Goal: Information Seeking & Learning: Learn about a topic

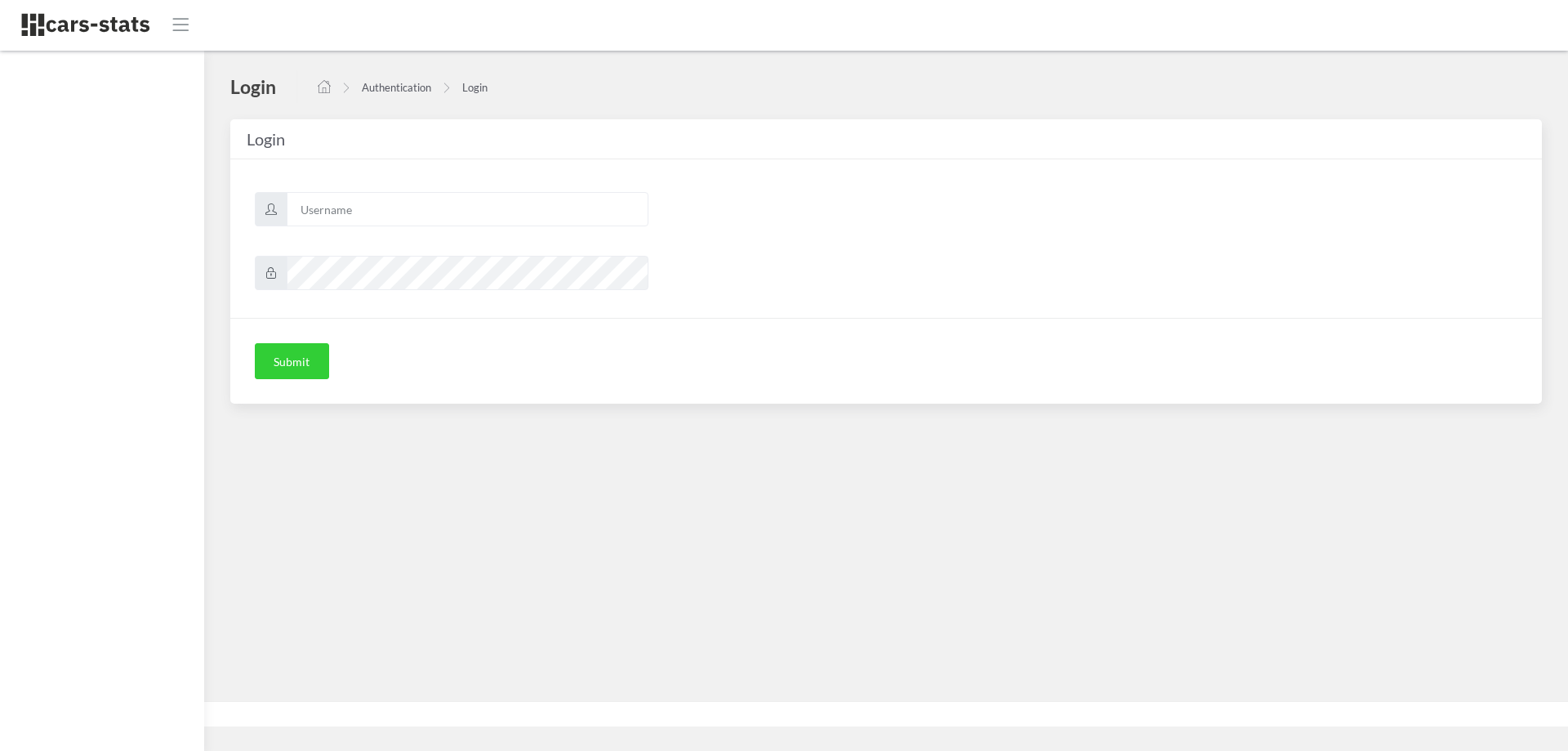
scroll to position [13, 13]
type input "skoda"
click at [283, 364] on button "Submit" at bounding box center [292, 361] width 74 height 36
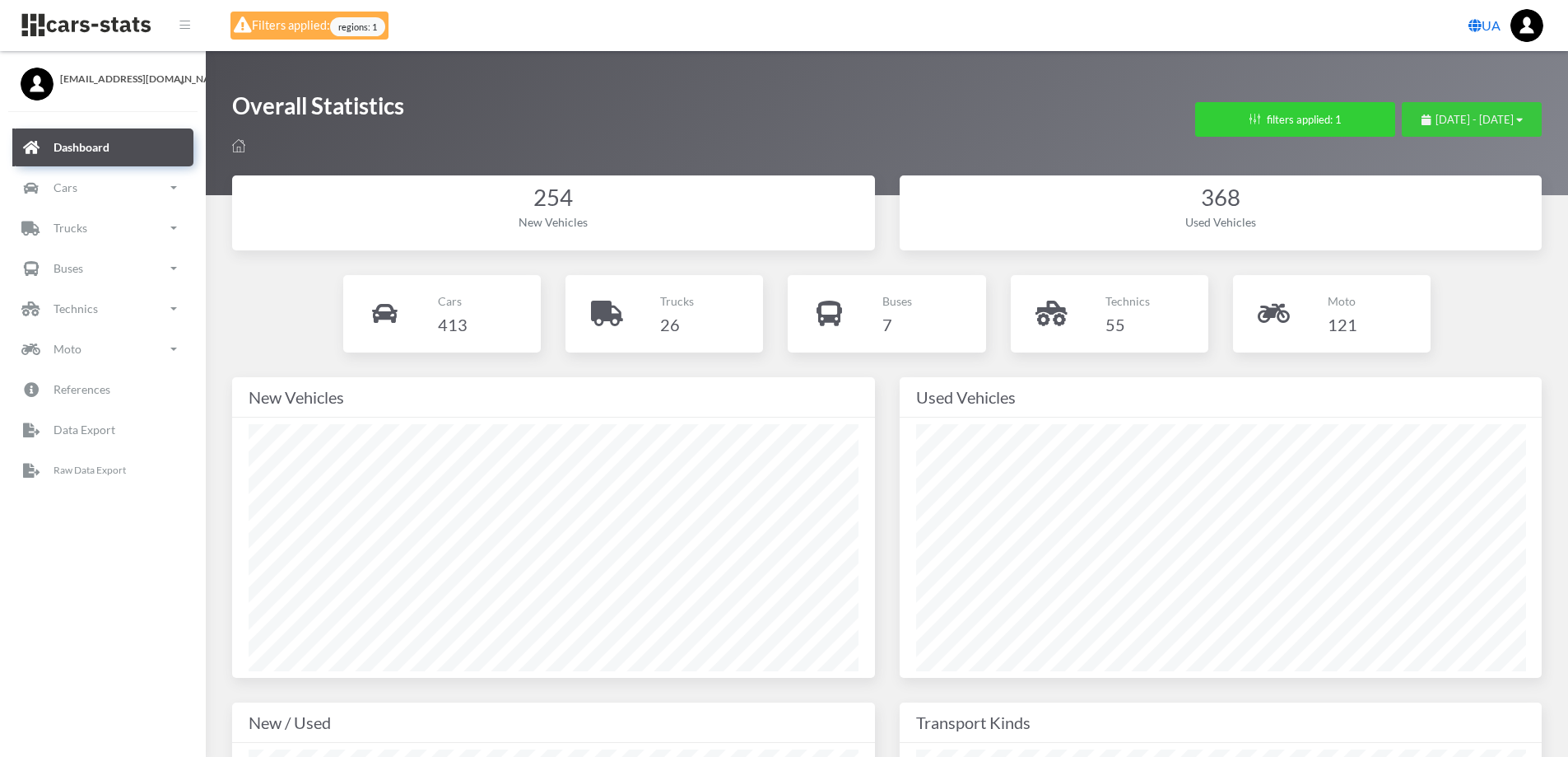
click at [1435, 114] on span "August 25, 2025 - September 24, 2025" at bounding box center [1474, 119] width 78 height 13
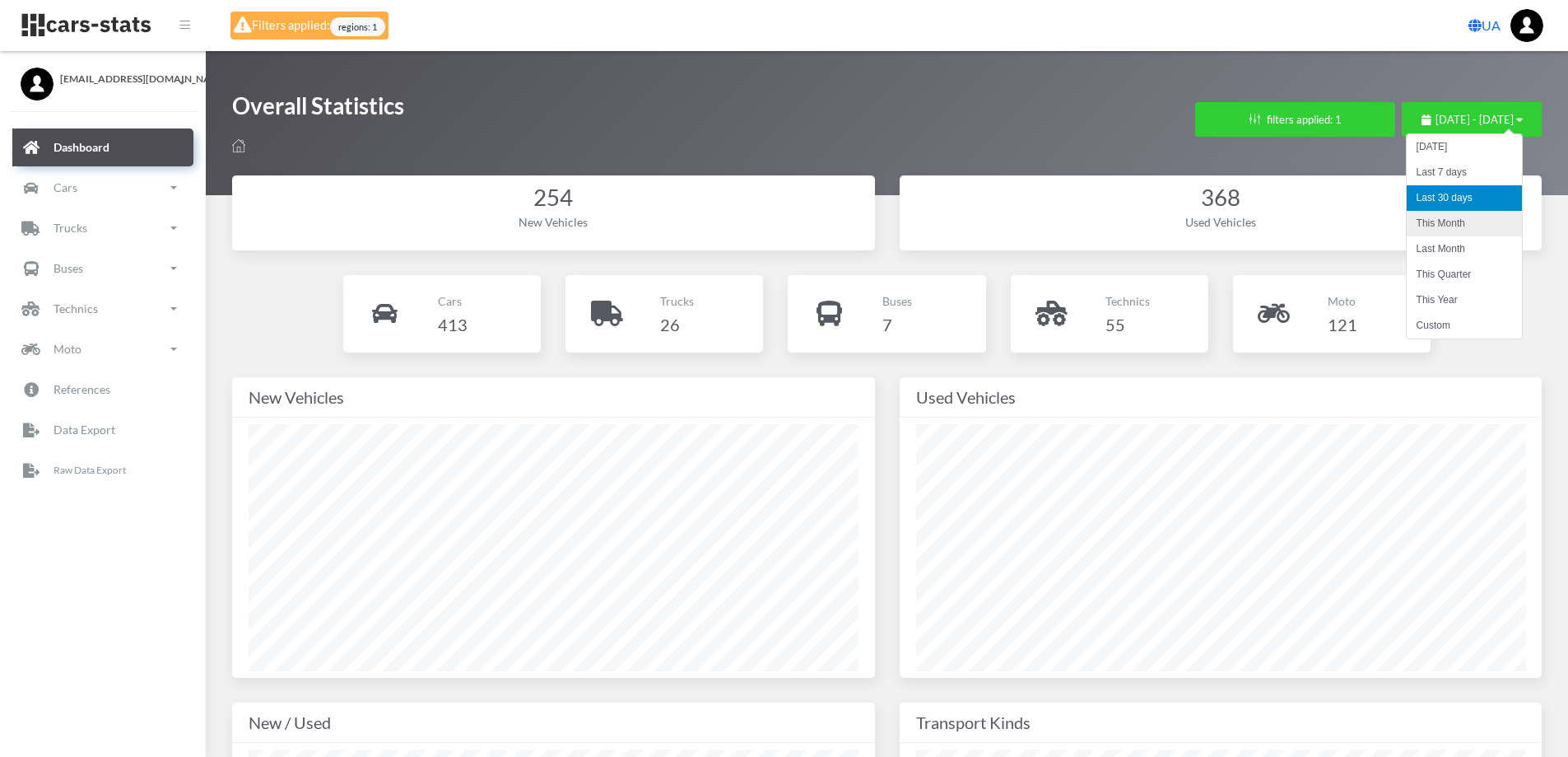
click at [1437, 226] on li "This Month" at bounding box center [1464, 223] width 116 height 26
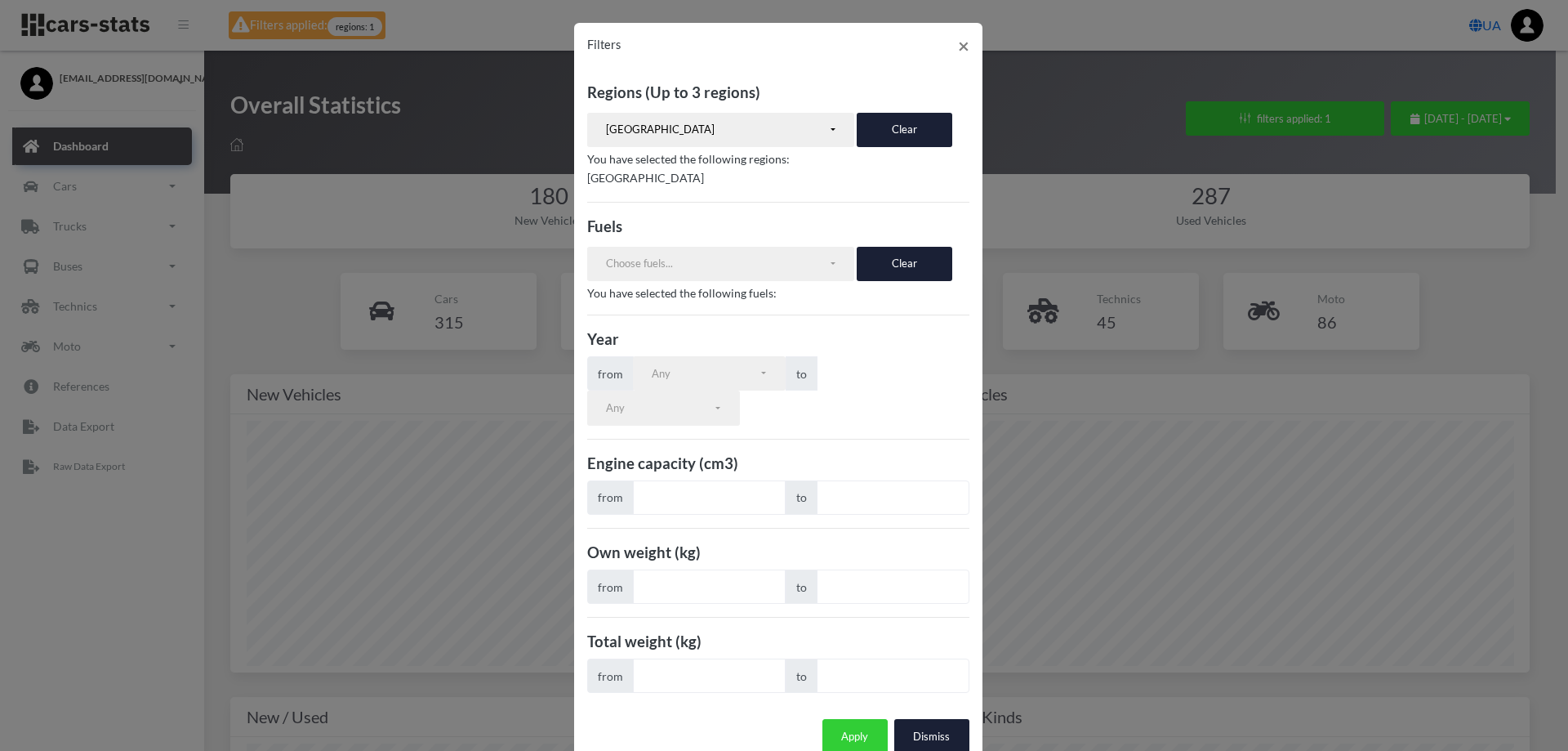
select select "UA-74"
select select
click at [892, 144] on button "Clear" at bounding box center [904, 130] width 96 height 34
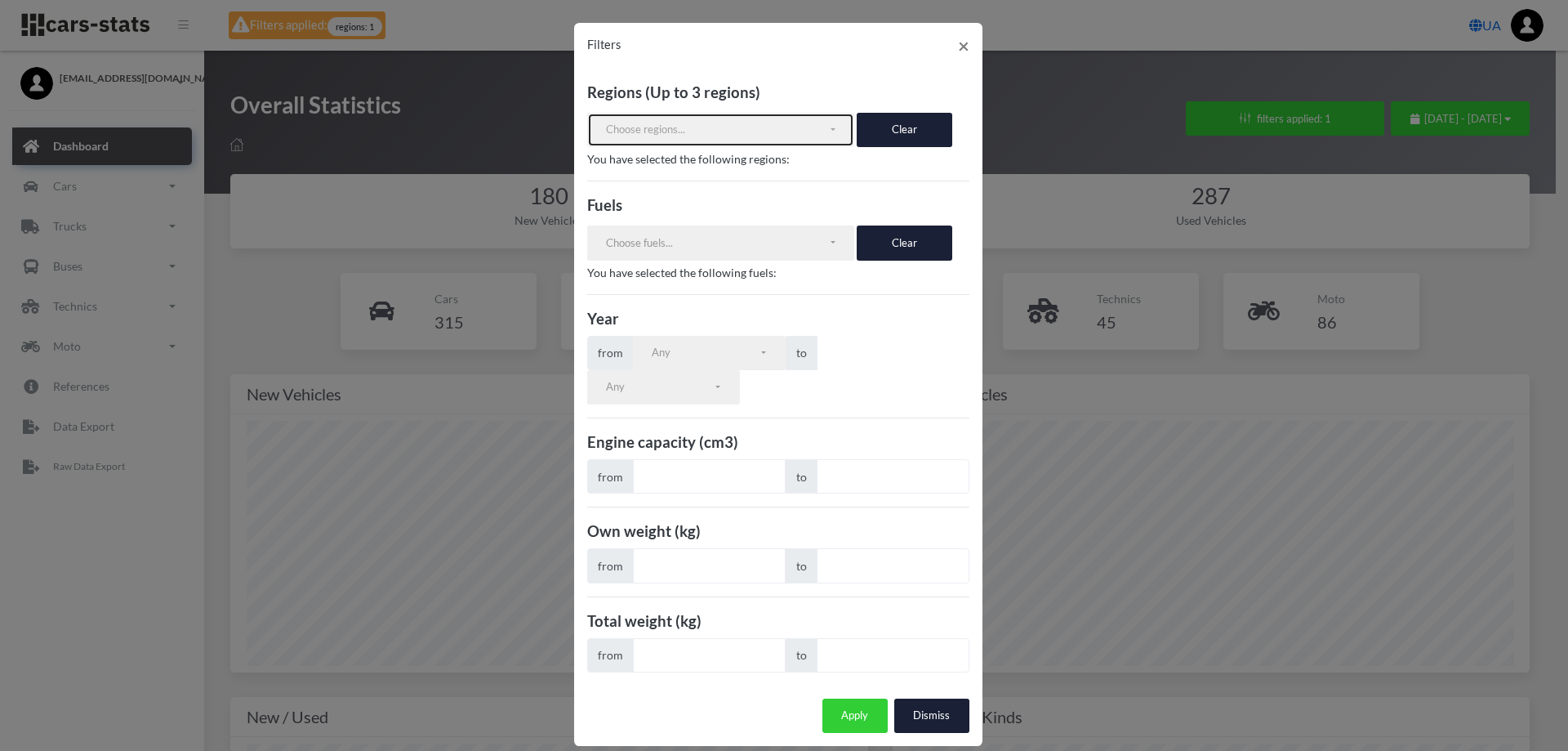
click at [710, 124] on div "Choose regions..." at bounding box center [717, 130] width 222 height 16
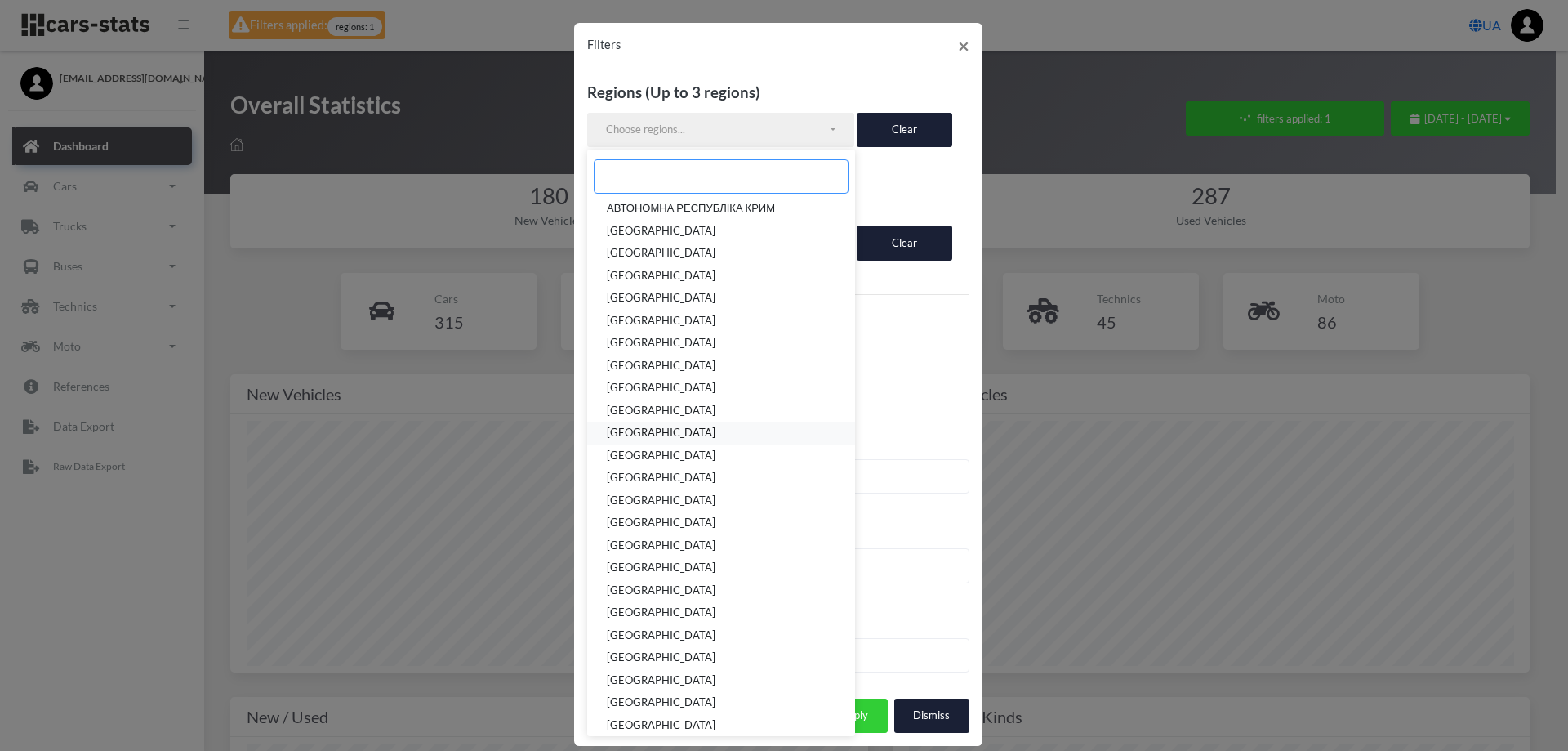
scroll to position [74, 0]
click at [625, 691] on span "М.[GEOGRAPHIC_DATA]" at bounding box center [667, 696] width 120 height 16
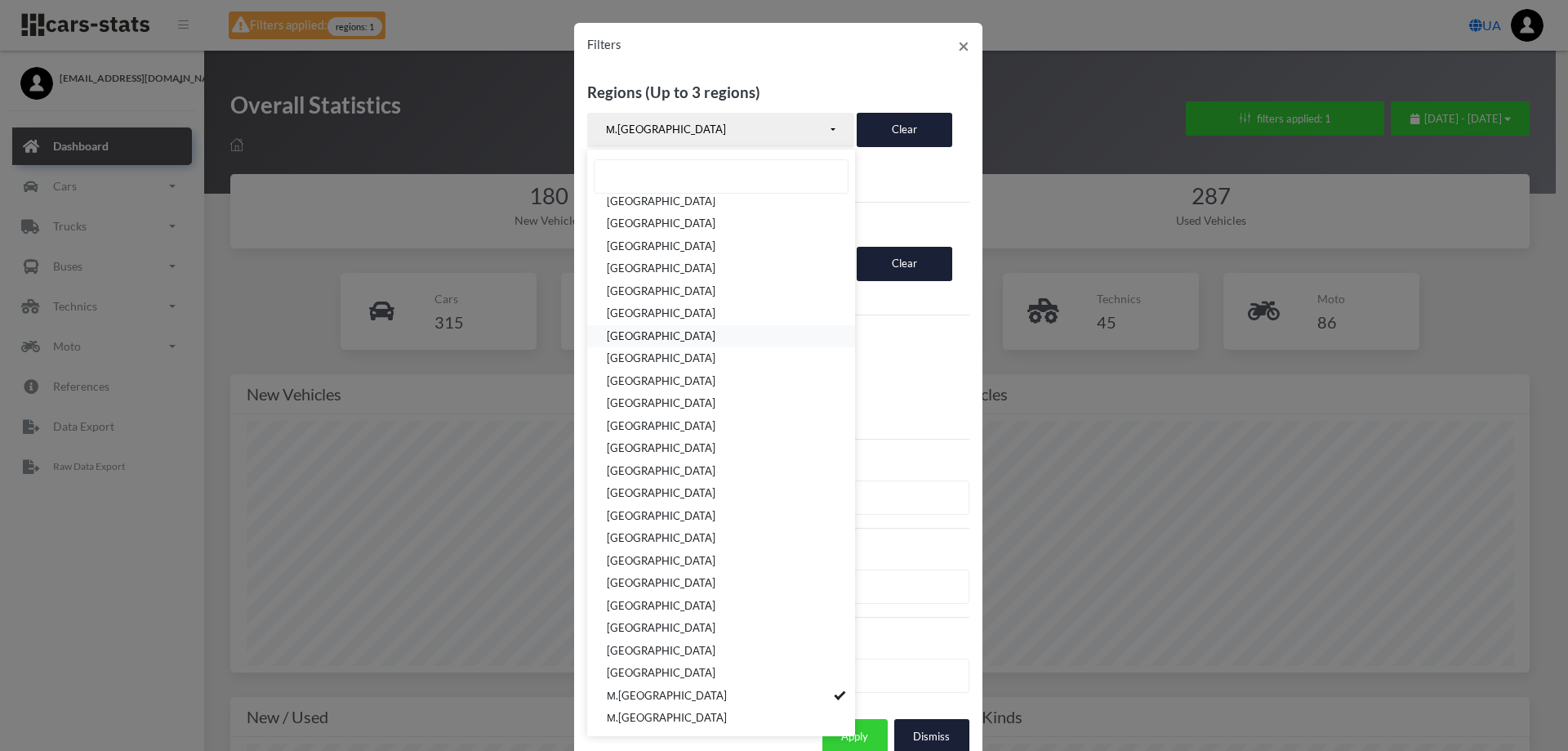
click at [645, 335] on span "[GEOGRAPHIC_DATA]" at bounding box center [661, 336] width 108 height 16
select select "UA-32"
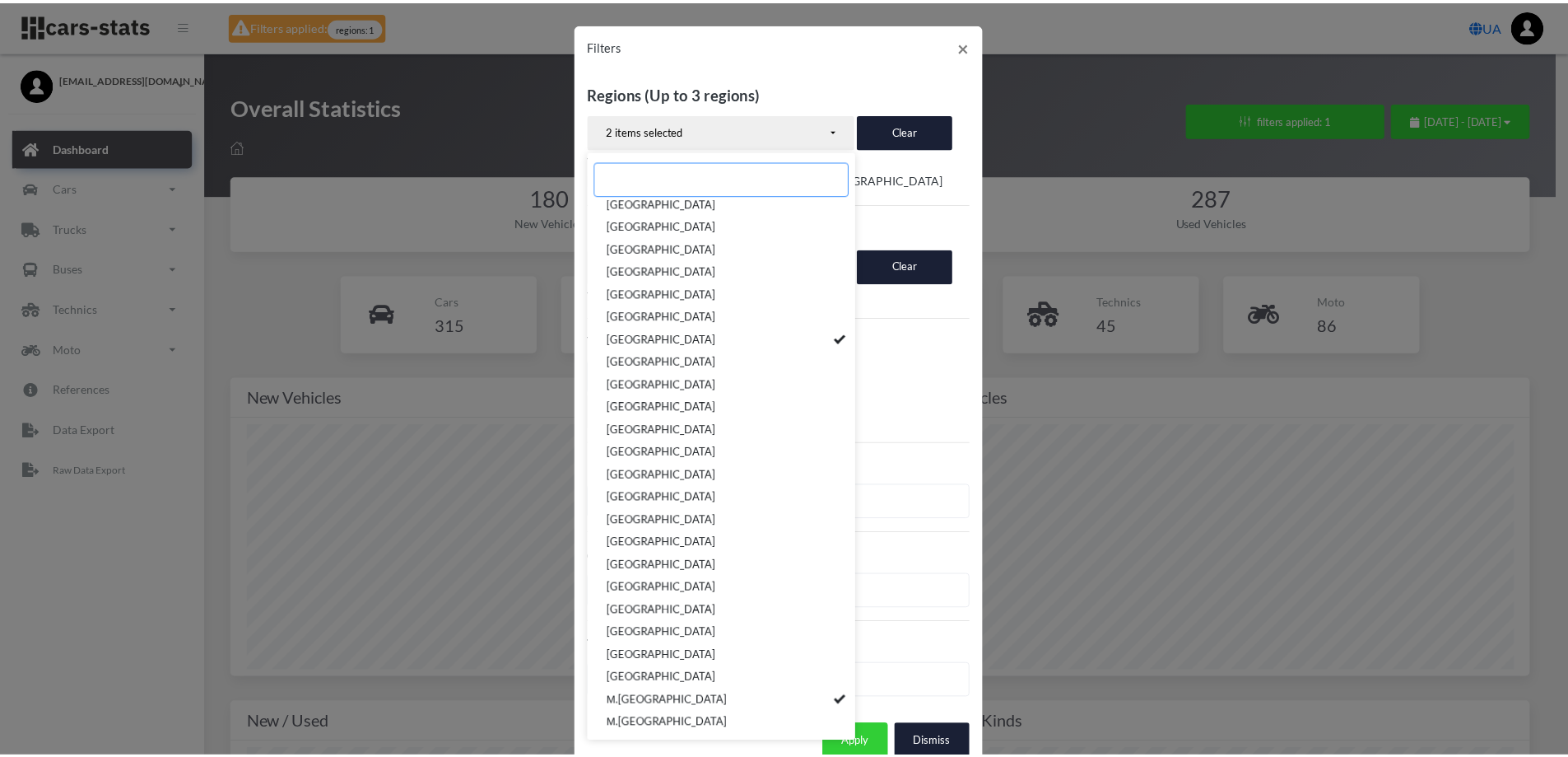
scroll to position [5, 0]
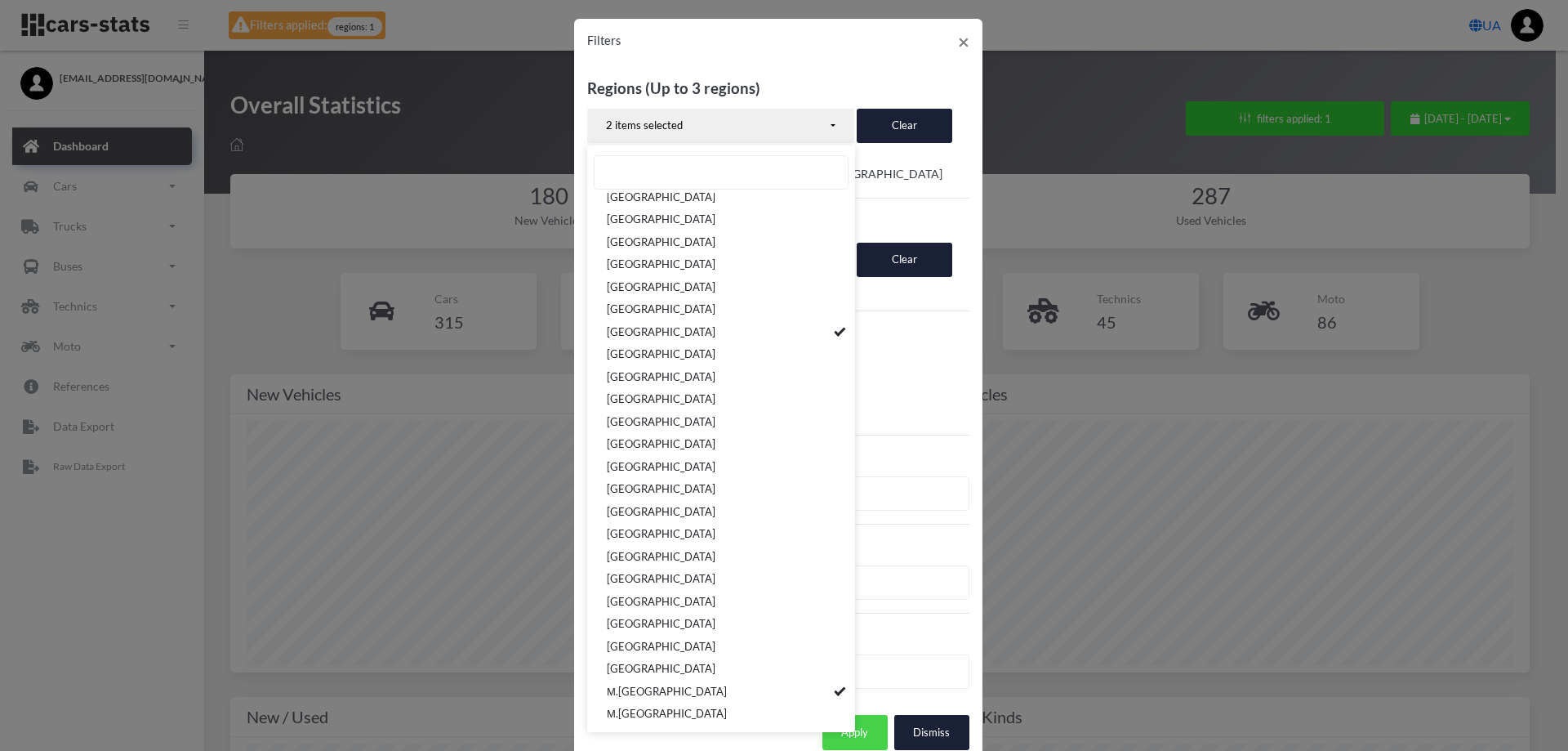
click at [865, 715] on button "Apply" at bounding box center [854, 732] width 65 height 34
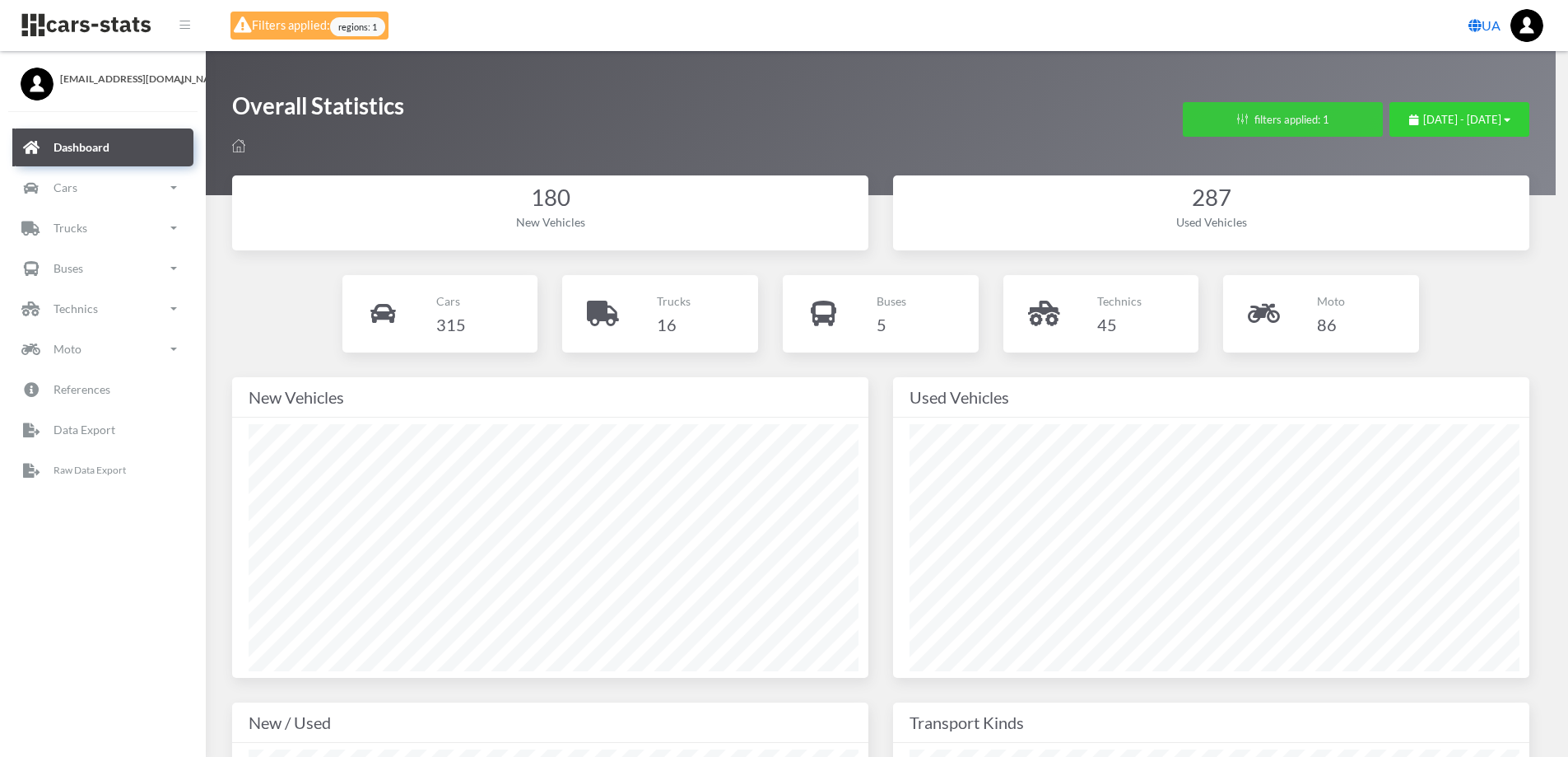
scroll to position [823189, 822481]
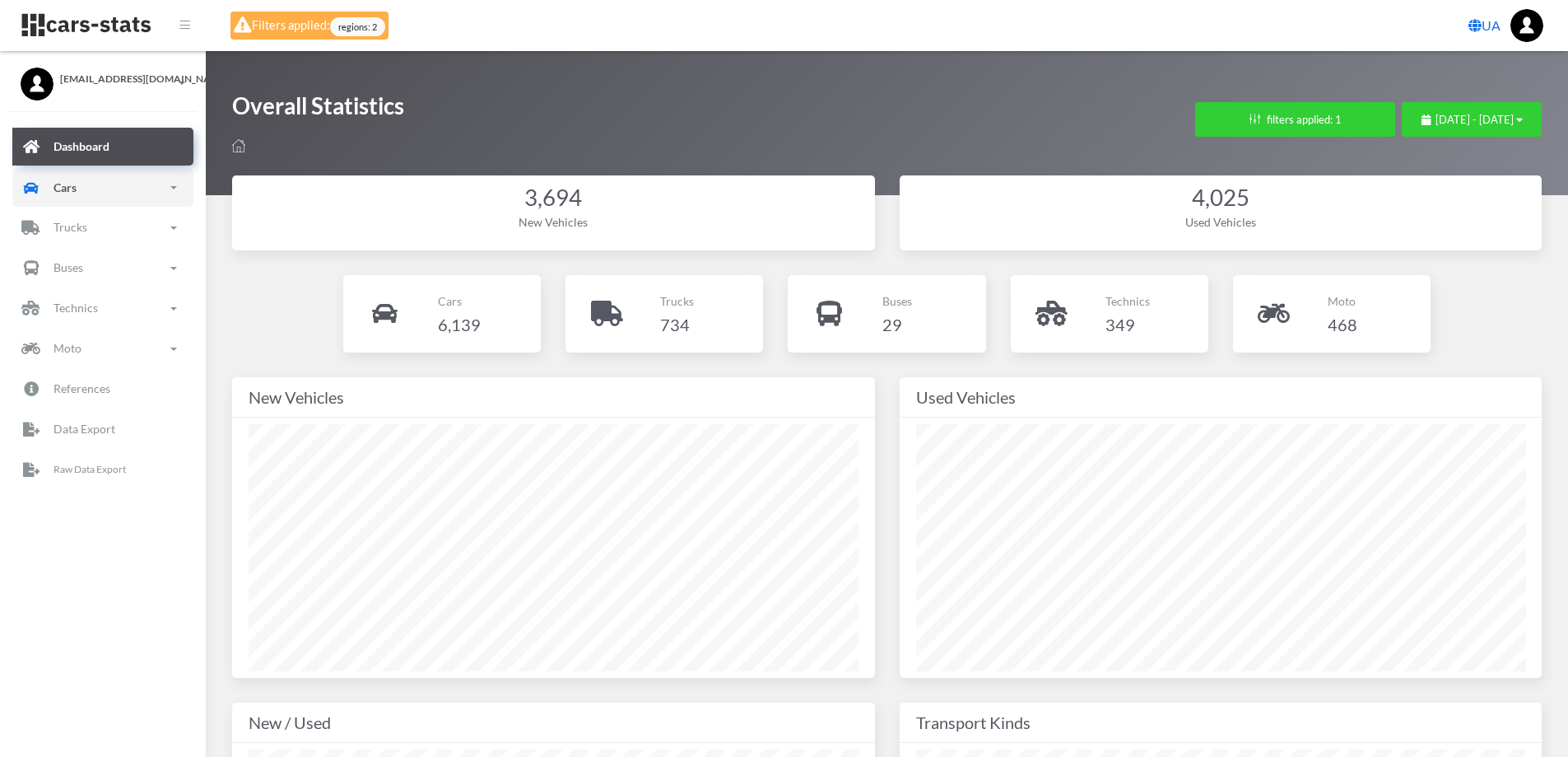
click at [56, 183] on p "Cars" at bounding box center [65, 187] width 23 height 21
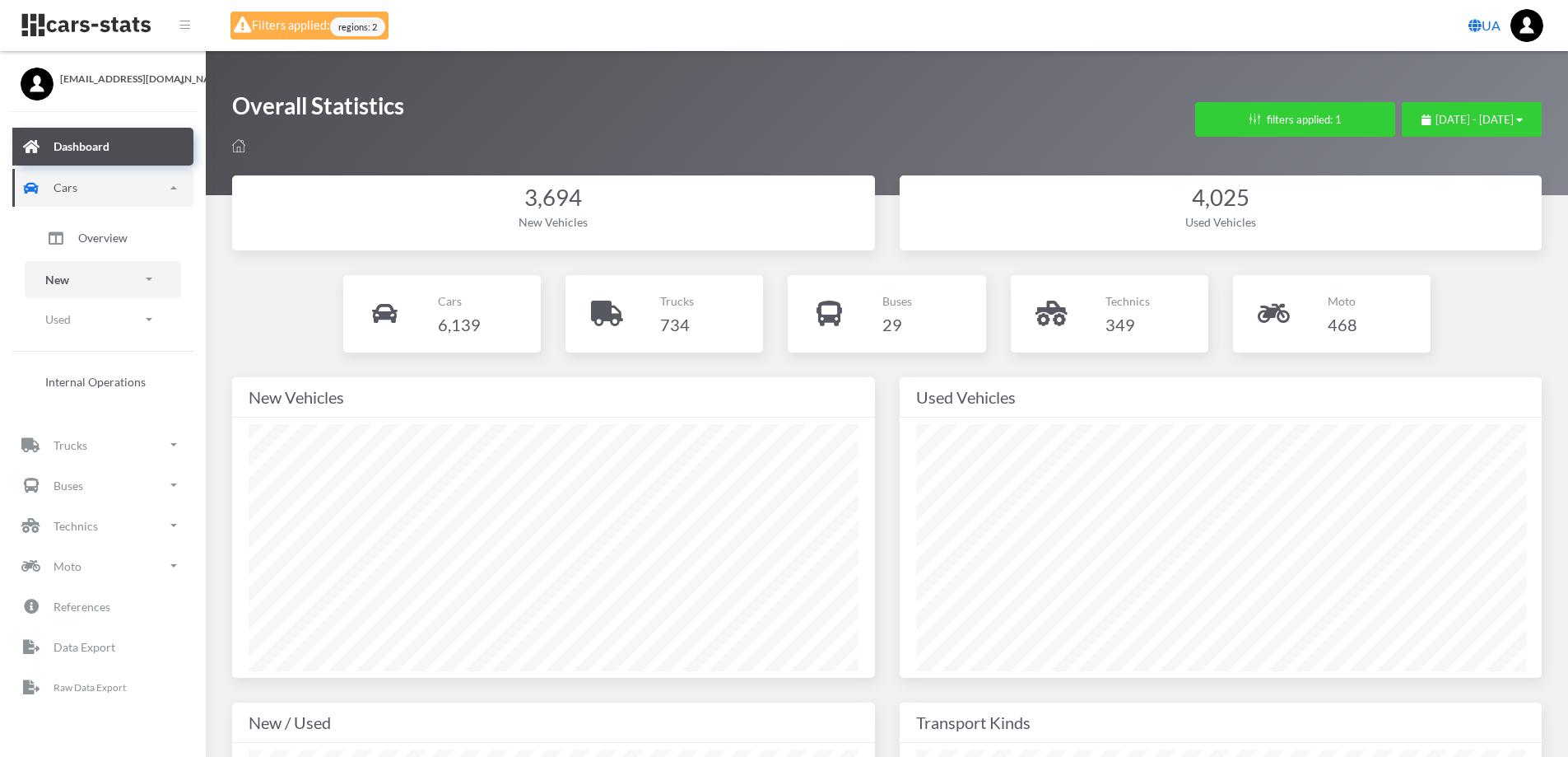
click at [72, 273] on link "New" at bounding box center [103, 280] width 157 height 37
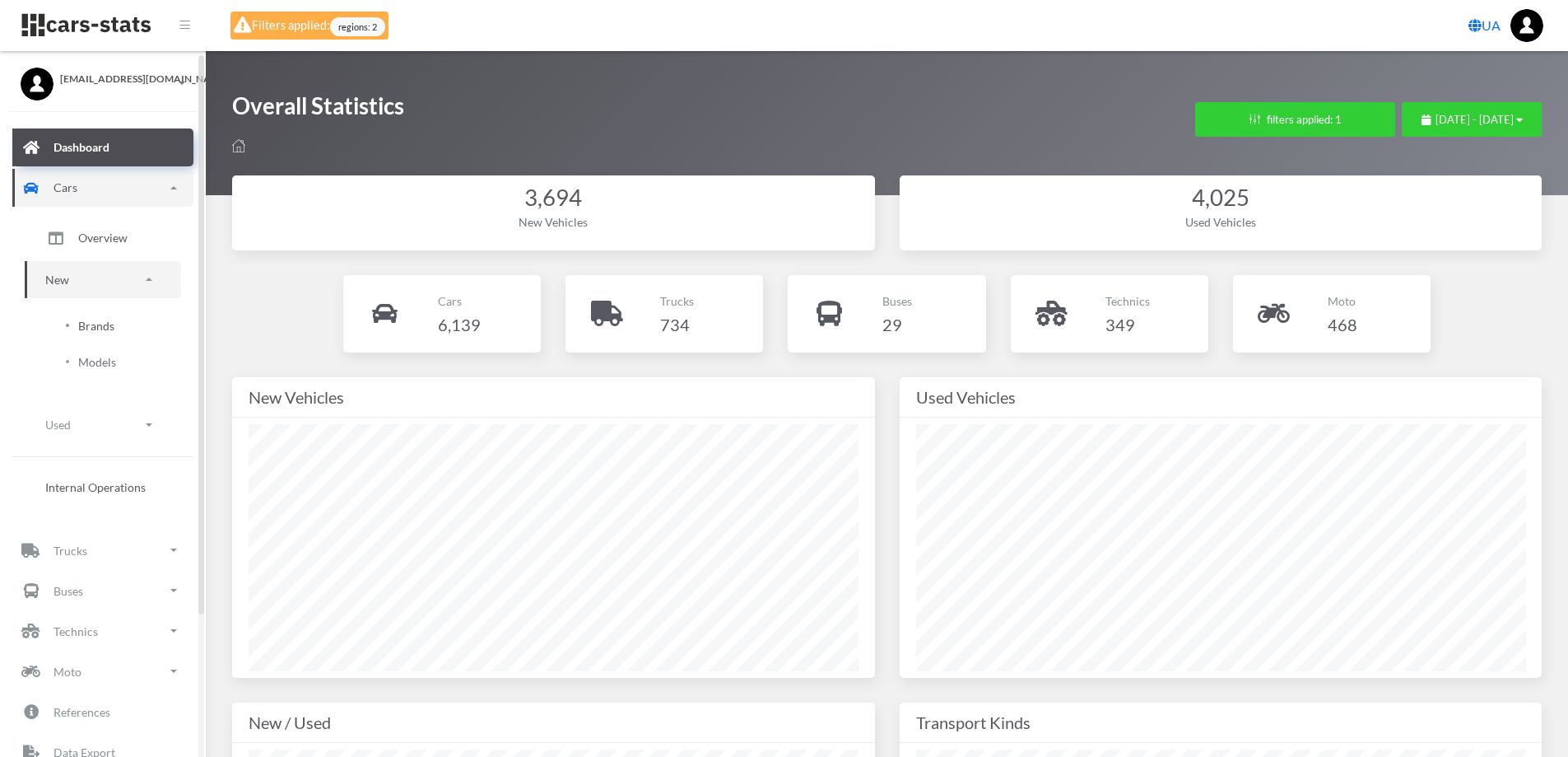
click at [82, 330] on span "Brands" at bounding box center [97, 325] width 36 height 17
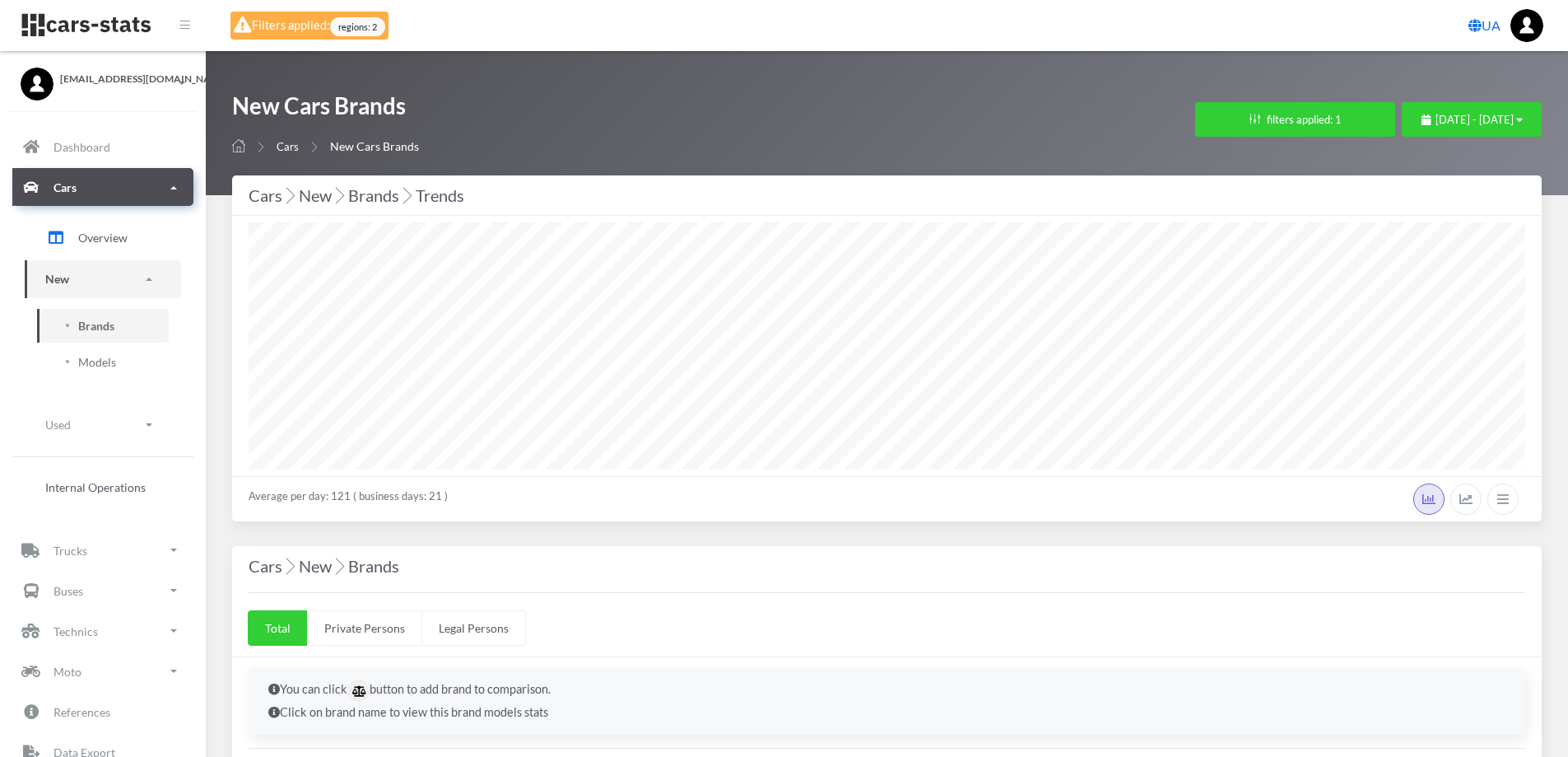
select select "25"
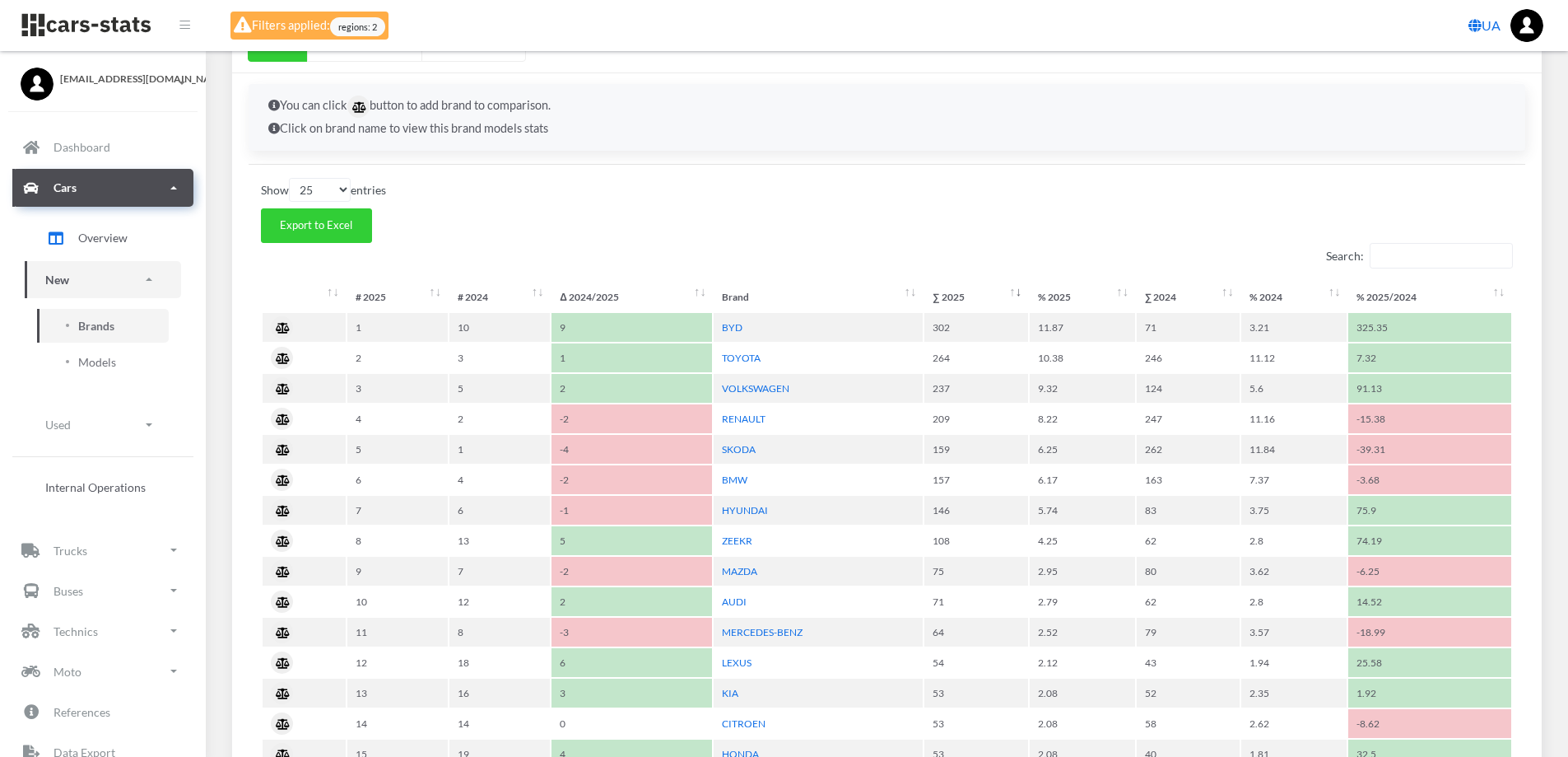
scroll to position [659, 0]
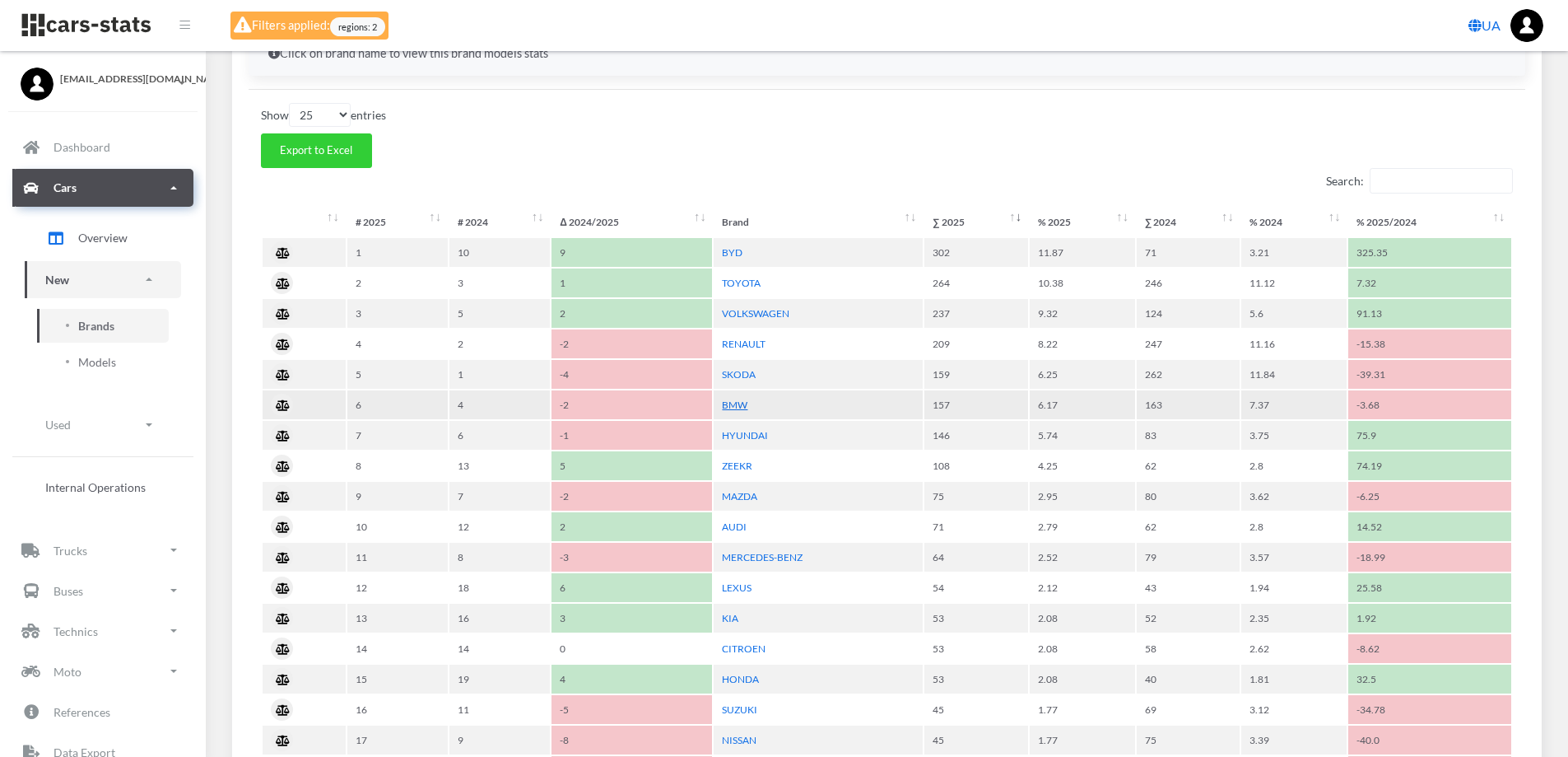
click at [732, 402] on link "BMW" at bounding box center [735, 405] width 25 height 13
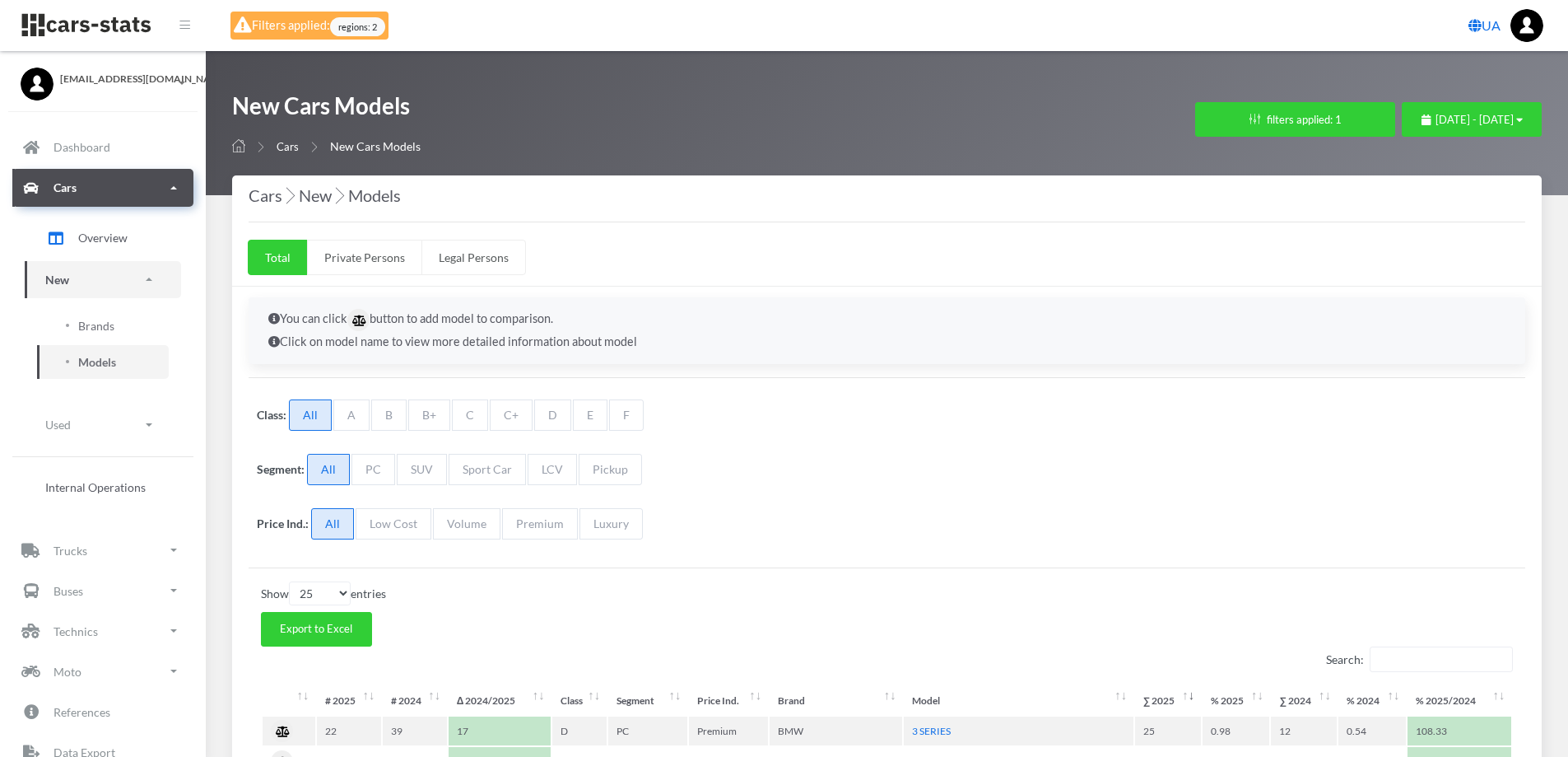
select select "25"
select select "BMW"
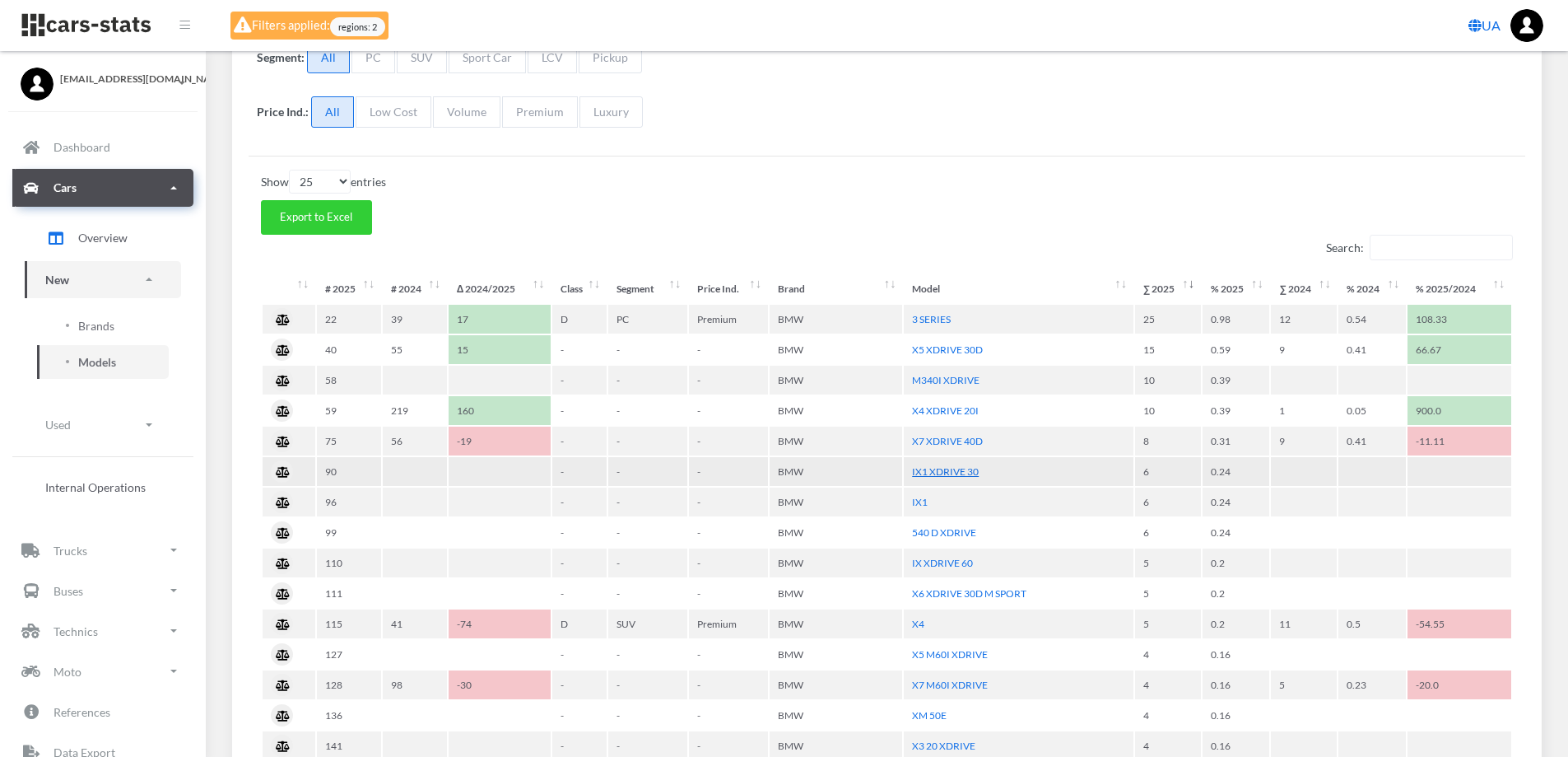
scroll to position [330, 0]
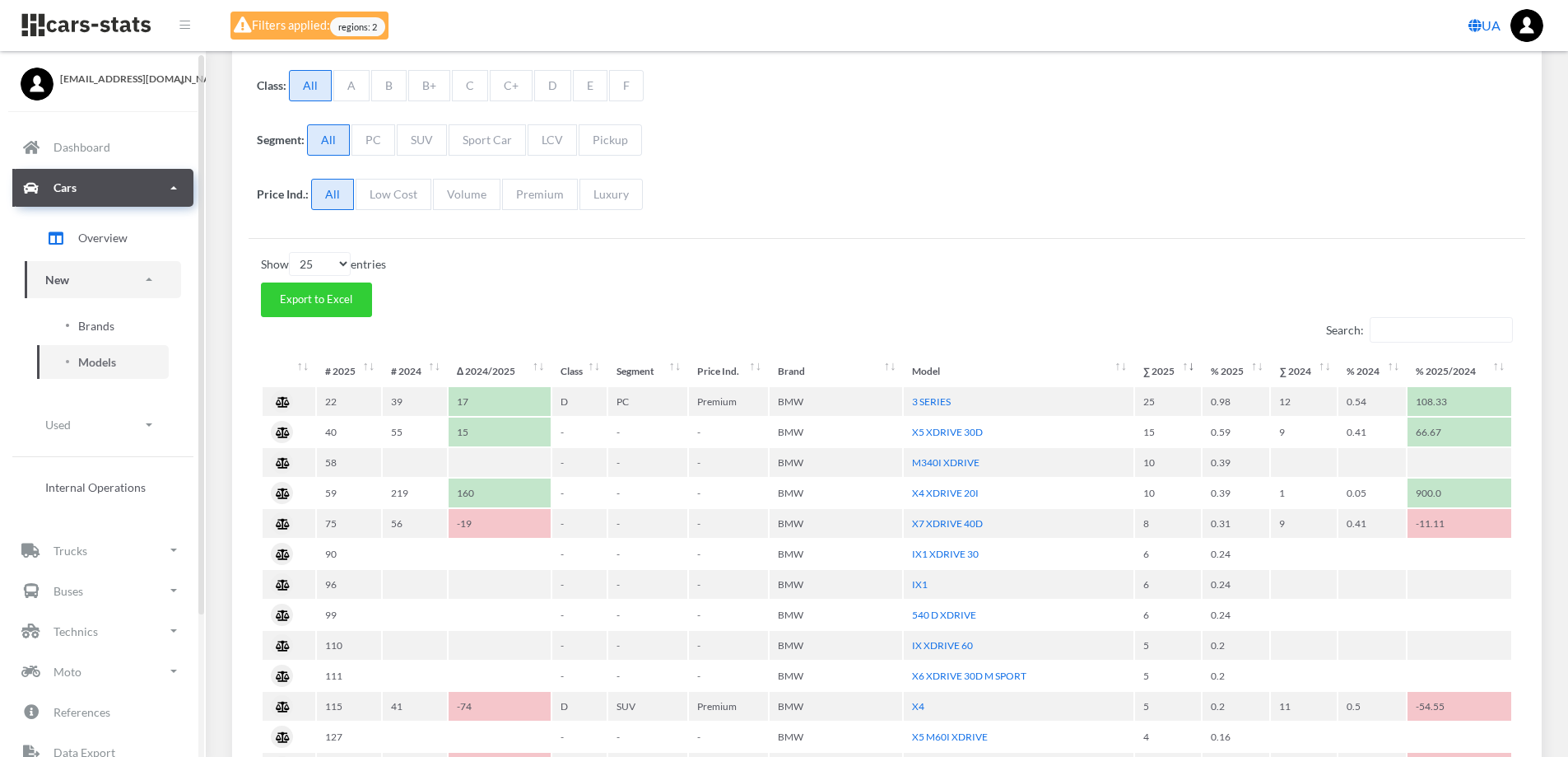
click at [102, 324] on span "Brands" at bounding box center [97, 325] width 36 height 17
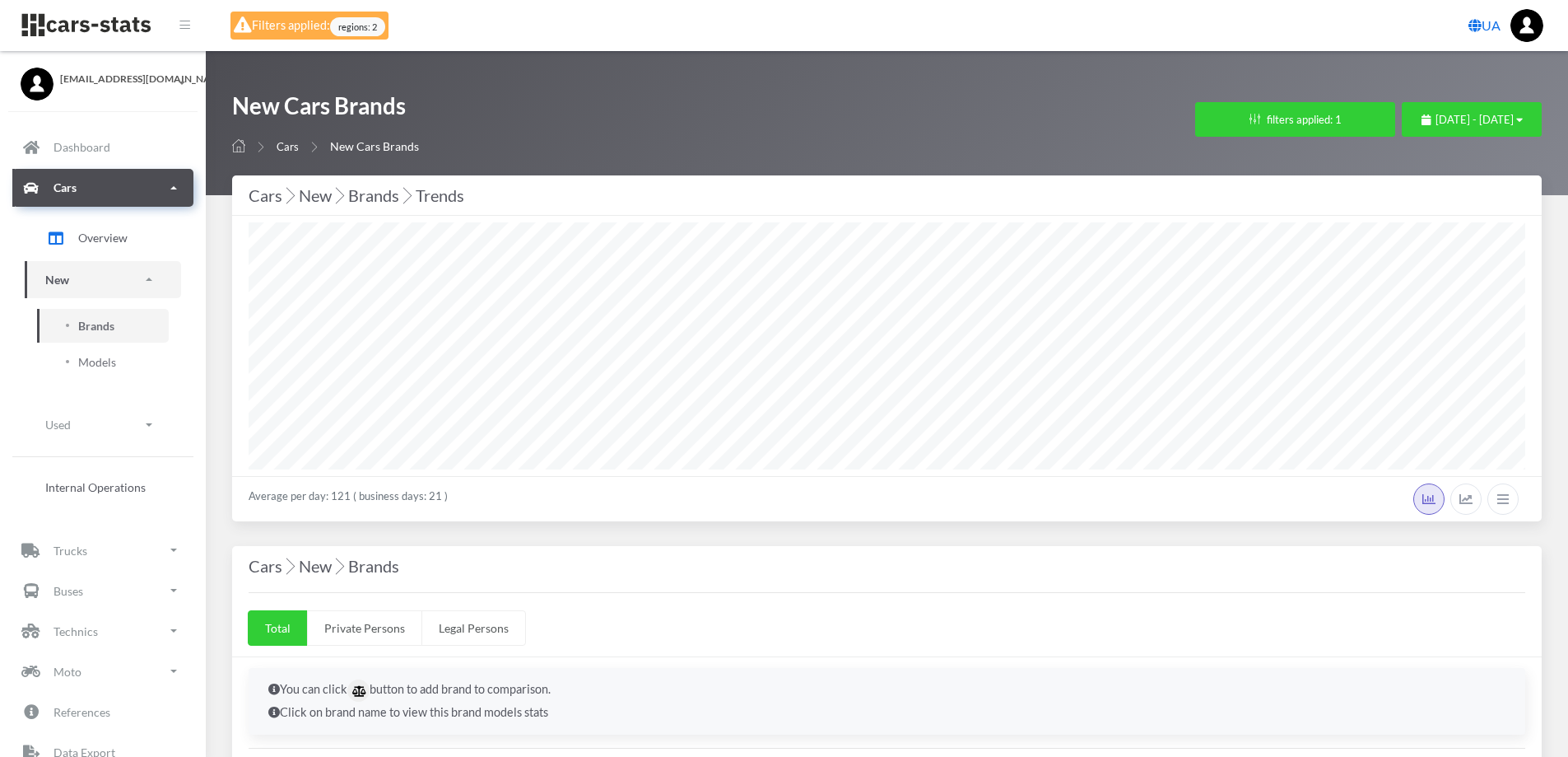
select select "25"
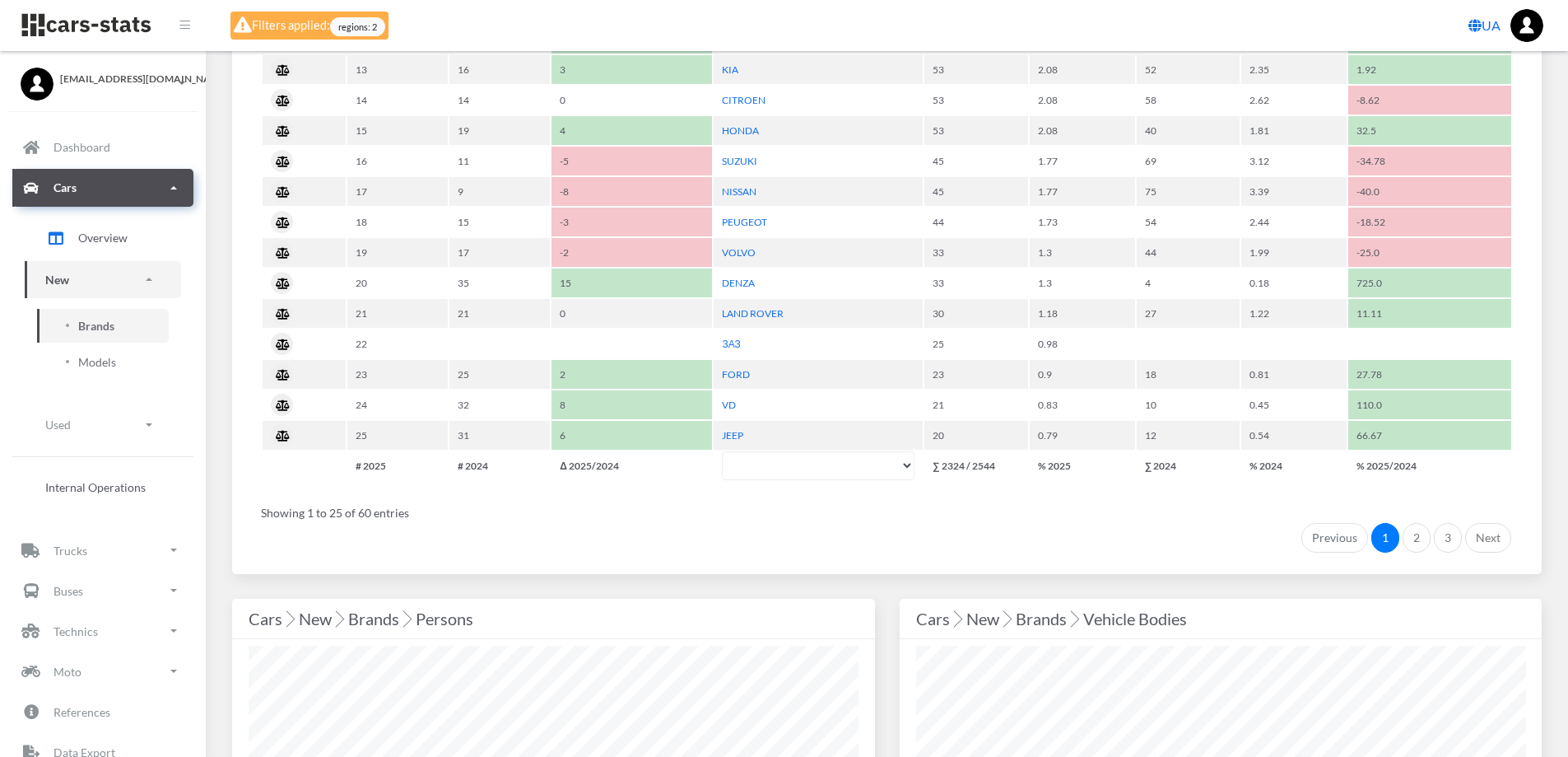
scroll to position [1235, 0]
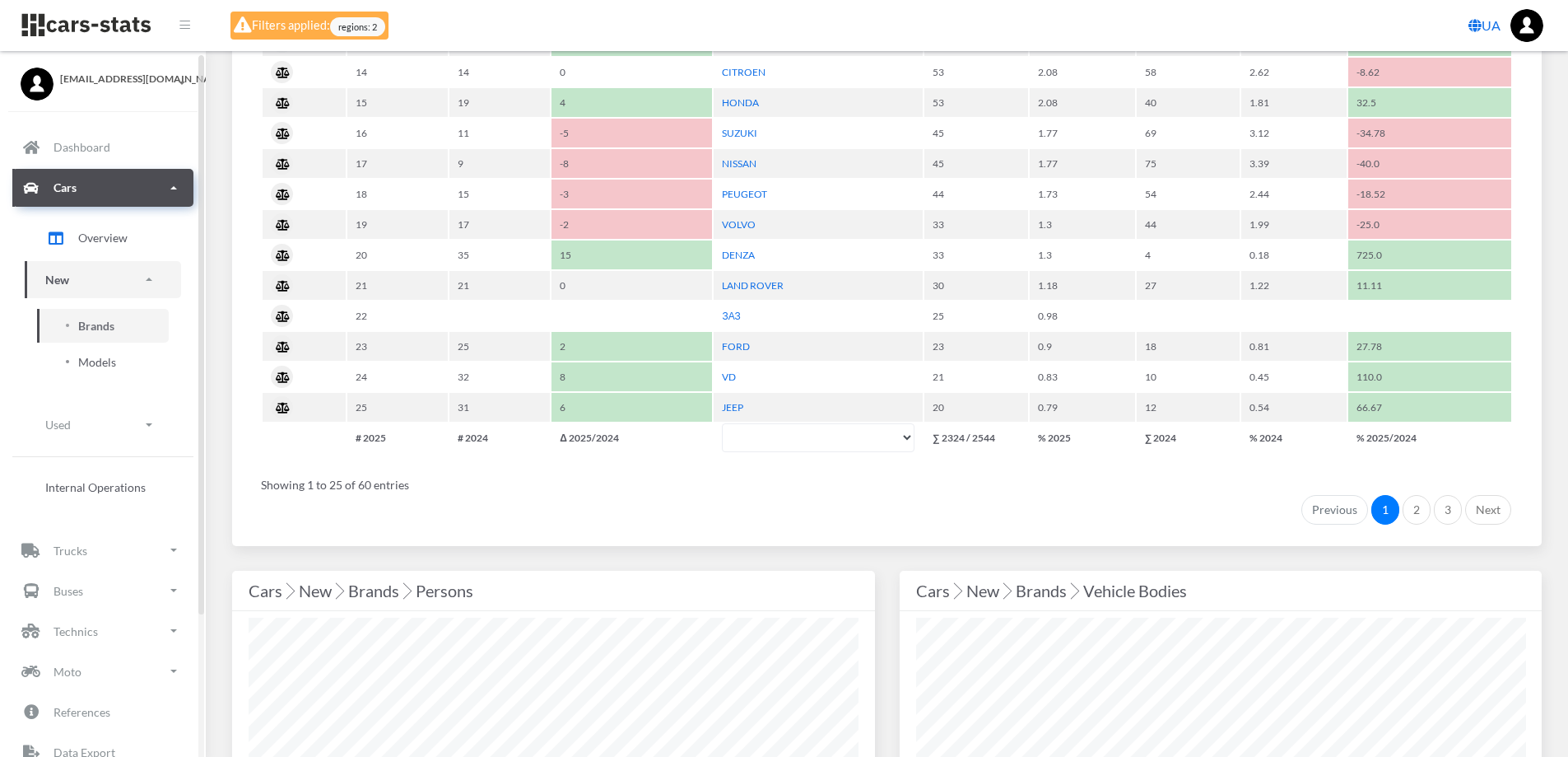
click at [98, 359] on span "Models" at bounding box center [97, 362] width 38 height 17
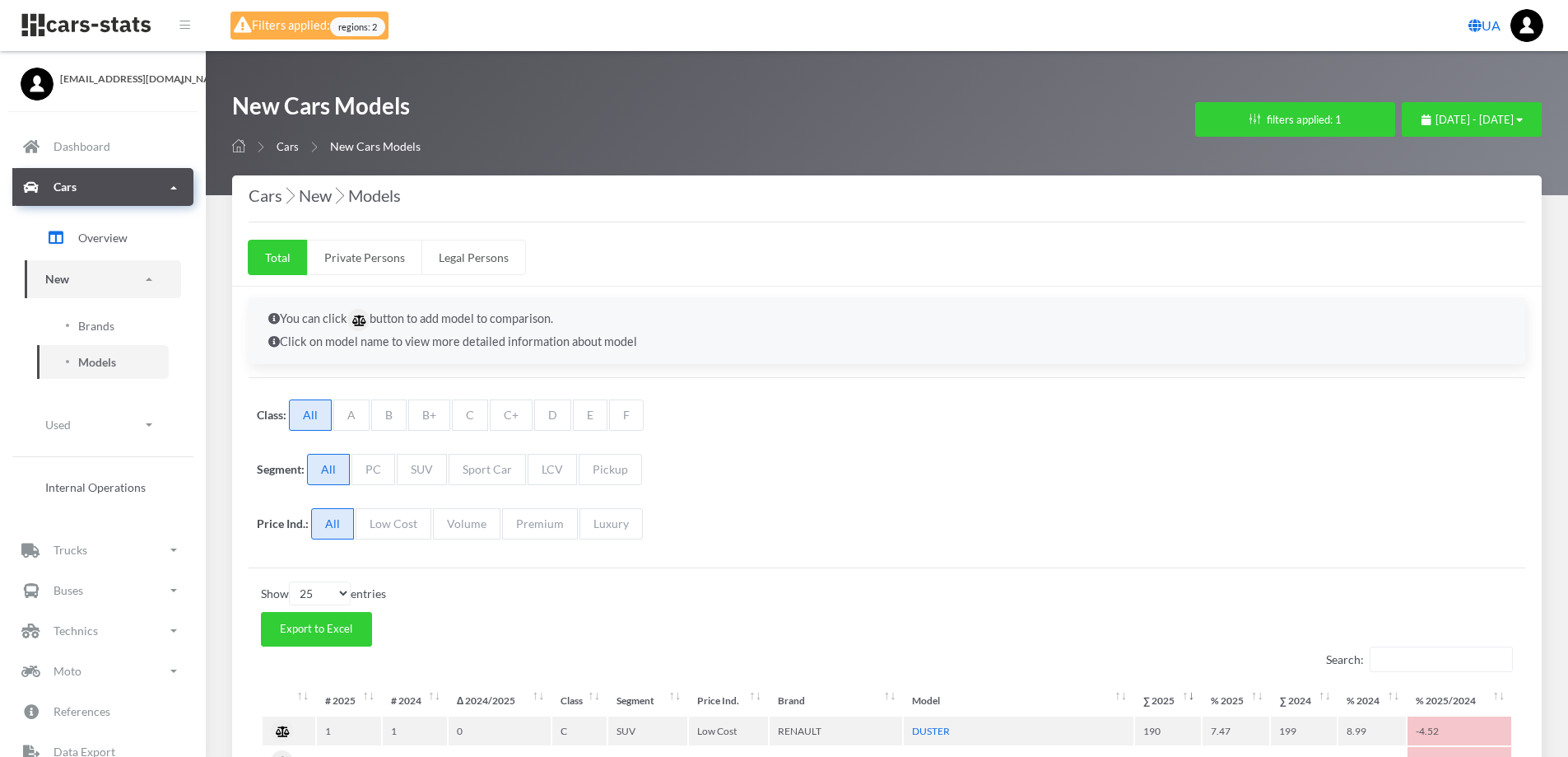
select select "25"
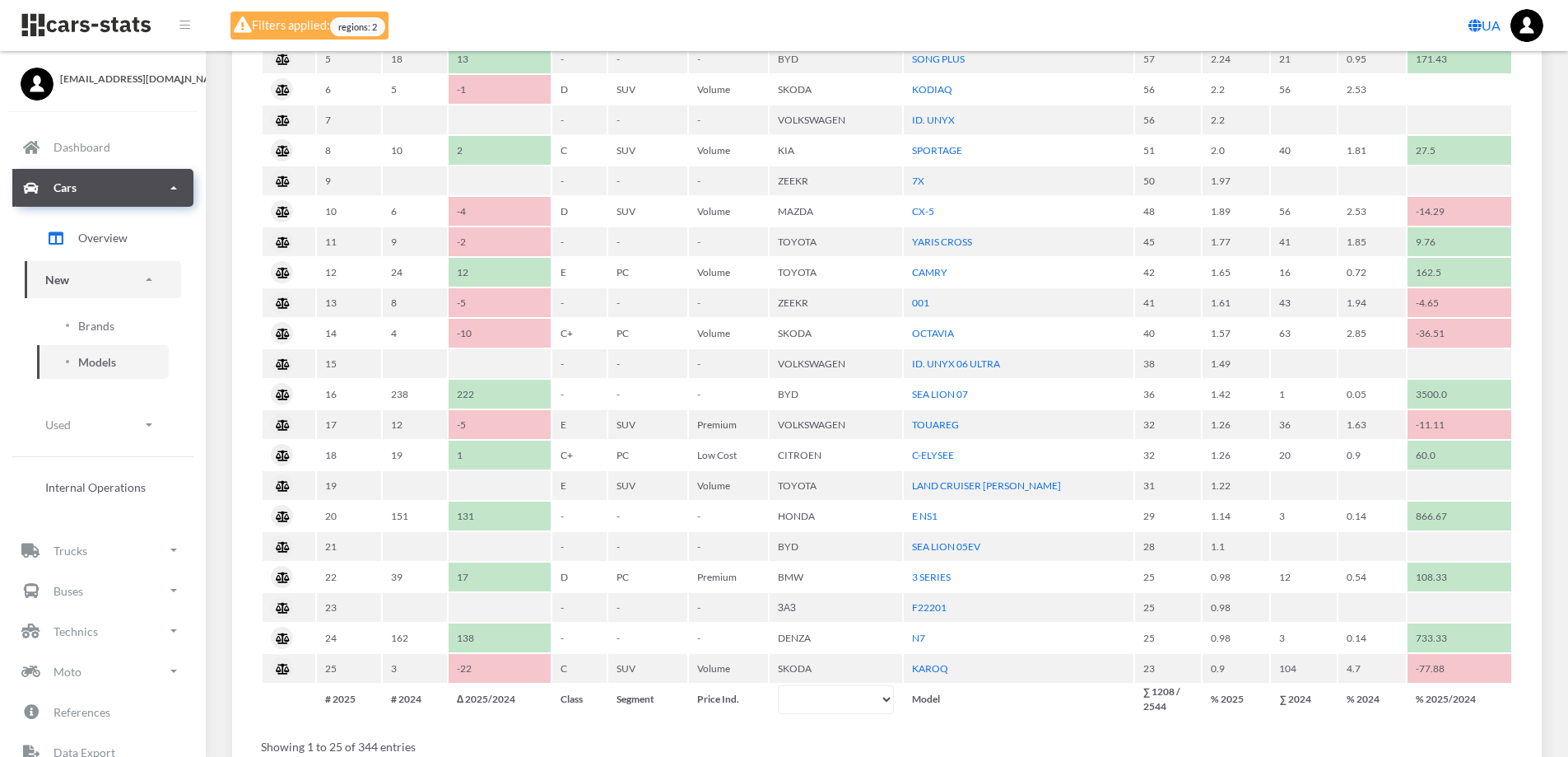
scroll to position [915, 0]
